Goal: Information Seeking & Learning: Learn about a topic

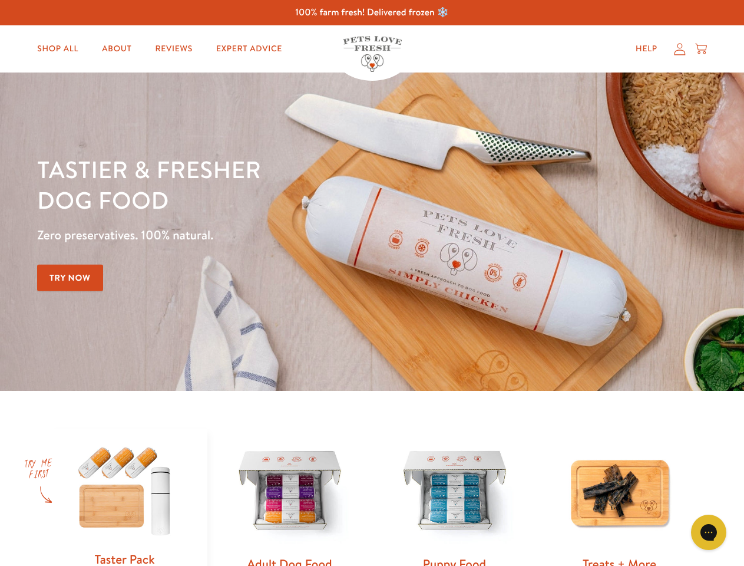
click at [372, 283] on div "Tastier & fresher dog food Zero preservatives. 100% natural. Try Now" at bounding box center [260, 232] width 447 height 156
click at [709, 532] on icon "Gorgias live chat" at bounding box center [708, 531] width 11 height 11
